Goal: Navigation & Orientation: Find specific page/section

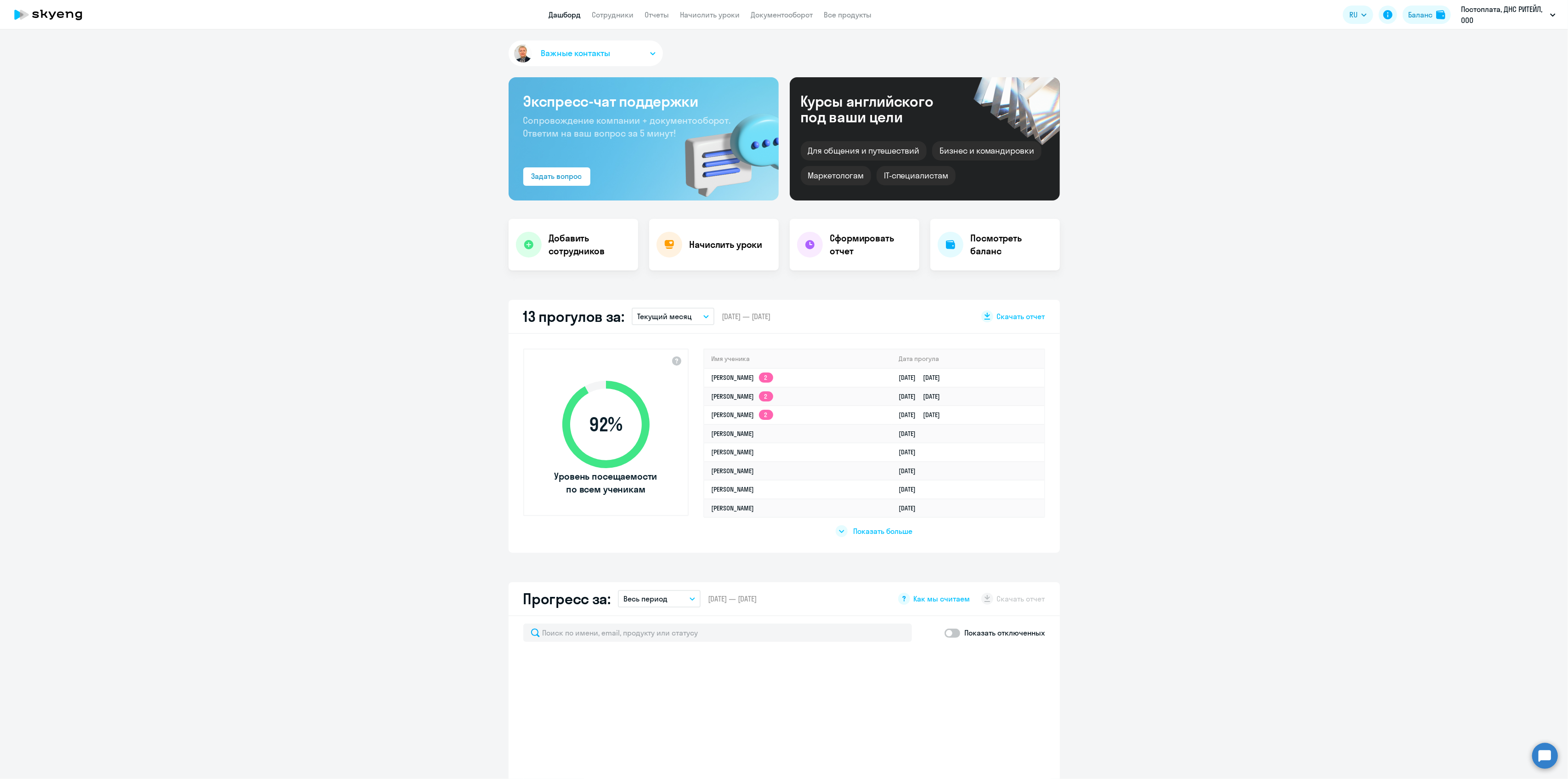
click at [1519, 18] on p "Постоплата, ДНС РИТЕЙЛ, ООО" at bounding box center [1503, 15] width 85 height 22
click at [1467, 90] on li "Постоплата, ООО «Атлас»" at bounding box center [1493, 89] width 135 height 23
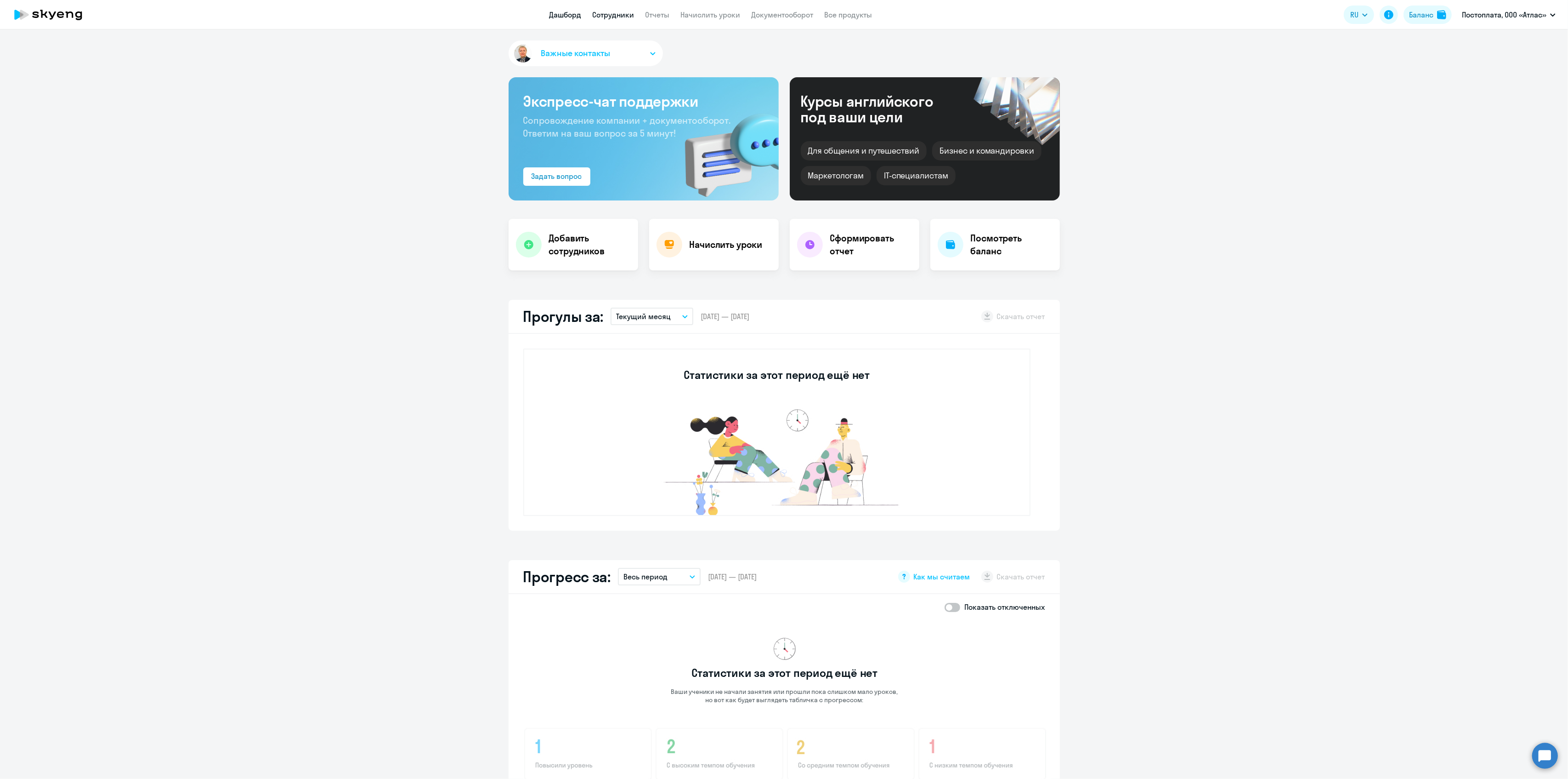
drag, startPoint x: 620, startPoint y: 22, endPoint x: 620, endPoint y: 18, distance: 4.0
click at [620, 18] on app-header "Дашборд Сотрудники Отчеты Начислить уроки Документооборот Все продукты Дашборд …" at bounding box center [784, 15] width 1568 height 29
click at [620, 18] on link "Сотрудники" at bounding box center [614, 15] width 42 height 9
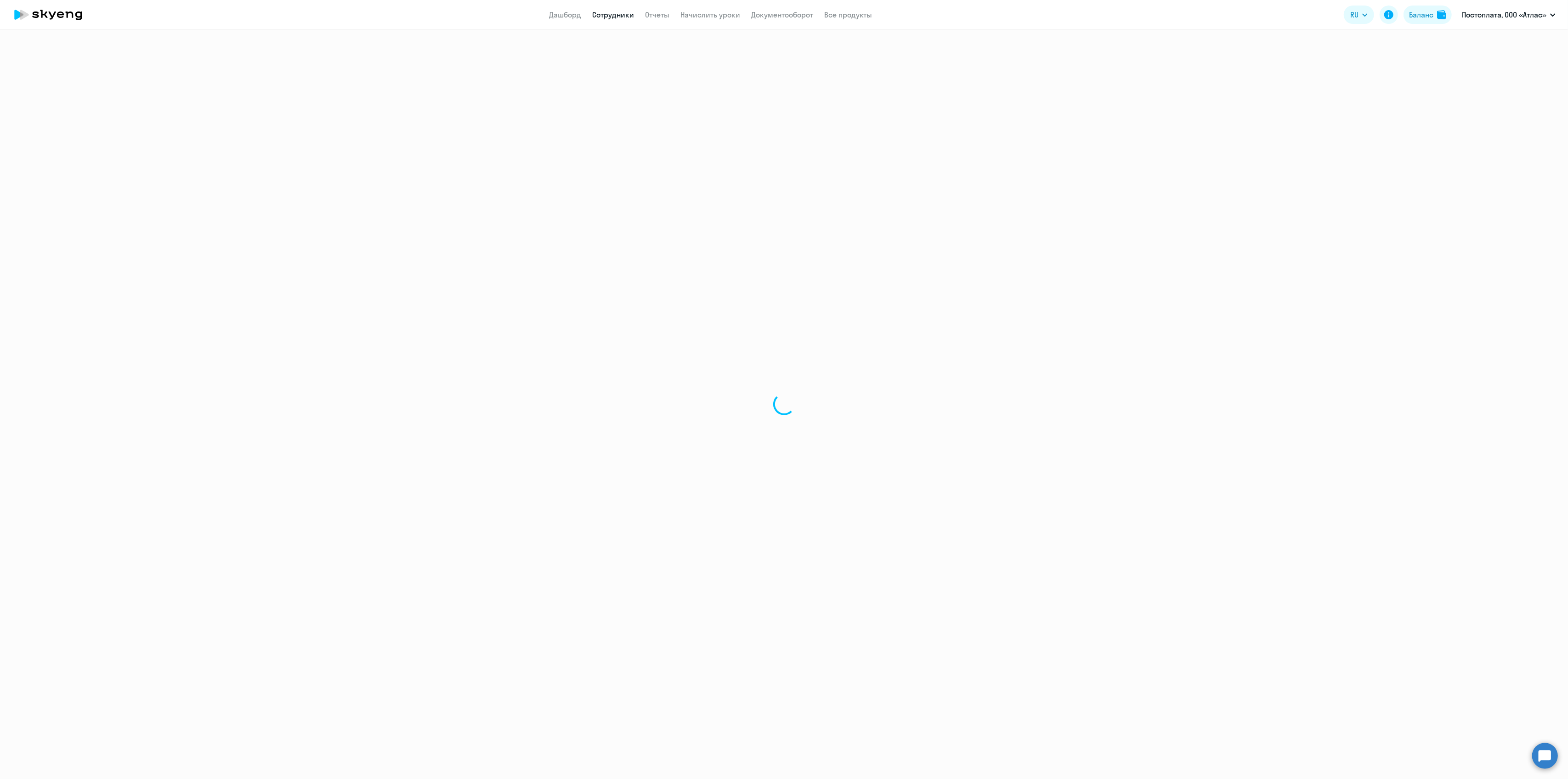
select select "30"
